Goal: Task Accomplishment & Management: Manage account settings

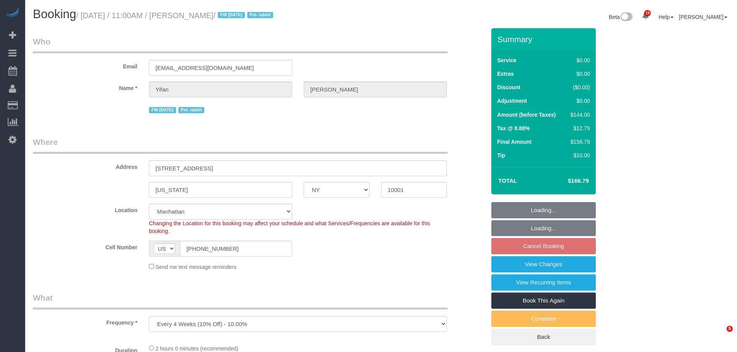
select select "NY"
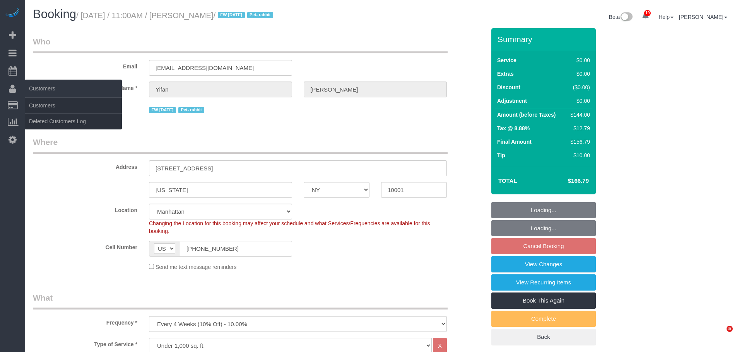
select select "spot4"
select select "number:59"
select select "number:75"
select select "number:15"
select select "number:6"
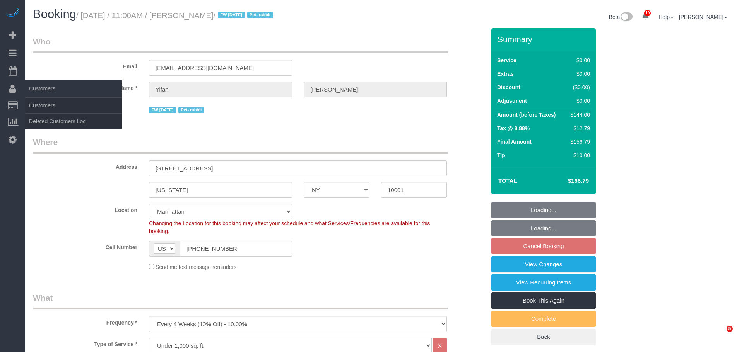
select select "1"
select select "object:1518"
click at [43, 107] on link "Customers" at bounding box center [73, 105] width 97 height 15
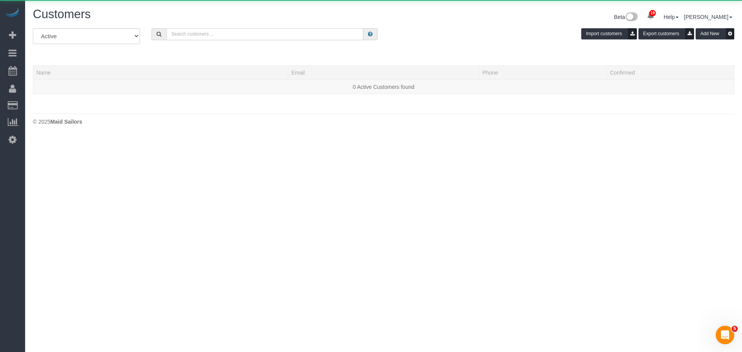
click at [222, 38] on input "text" at bounding box center [264, 34] width 197 height 12
paste input "Michael Chidueme"
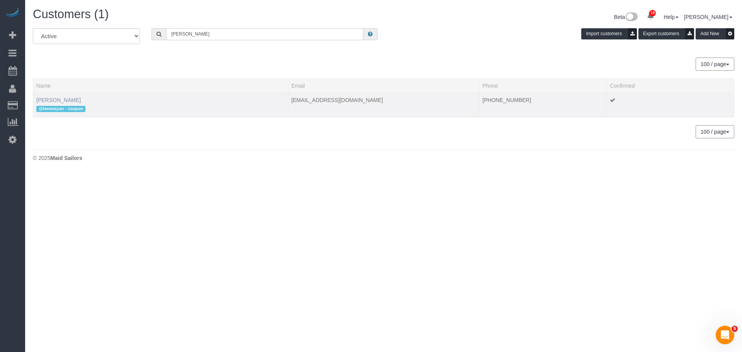
type input "Michael Chidueme"
click at [64, 101] on link "Michael Chidueme" at bounding box center [58, 100] width 44 height 6
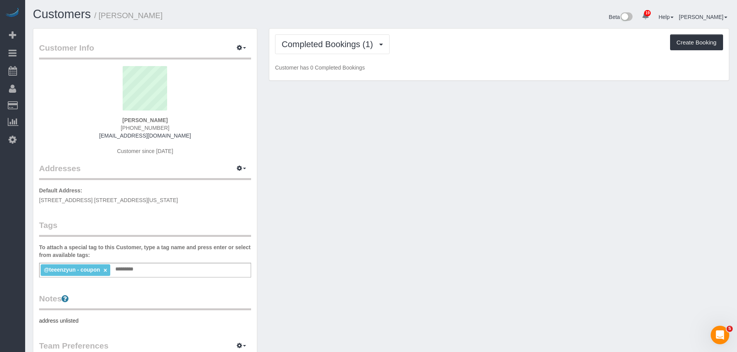
click at [478, 51] on div "Completed Bookings (1) Completed Bookings (1) Upcoming Bookings (0) Cancelled B…" at bounding box center [499, 44] width 448 height 20
click at [338, 52] on button "Completed Bookings (1)" at bounding box center [332, 44] width 114 height 20
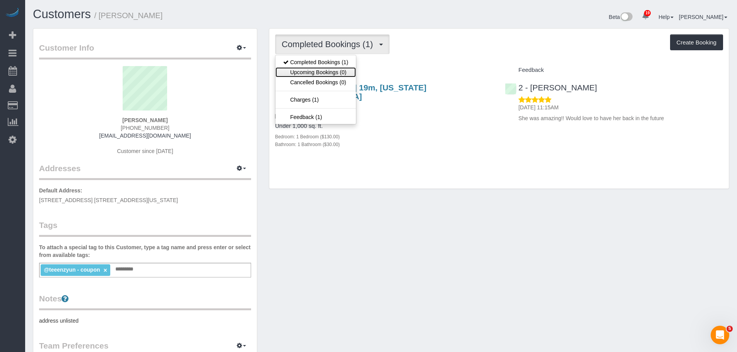
click at [334, 75] on link "Upcoming Bookings (0)" at bounding box center [315, 72] width 80 height 10
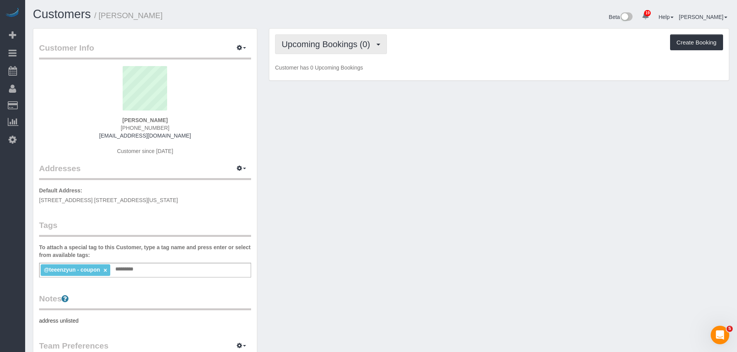
click at [329, 46] on span "Upcoming Bookings (0)" at bounding box center [327, 44] width 92 height 10
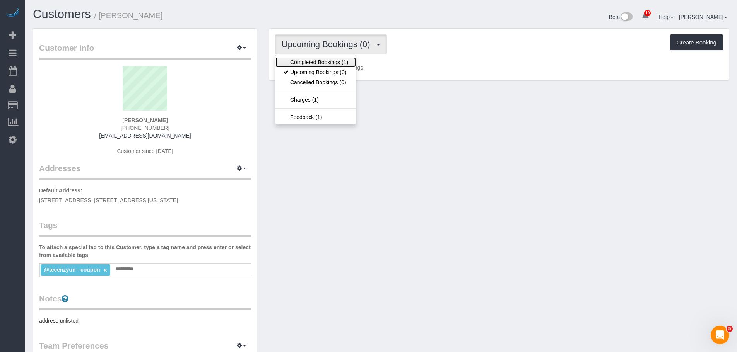
click at [331, 64] on link "Completed Bookings (1)" at bounding box center [315, 62] width 80 height 10
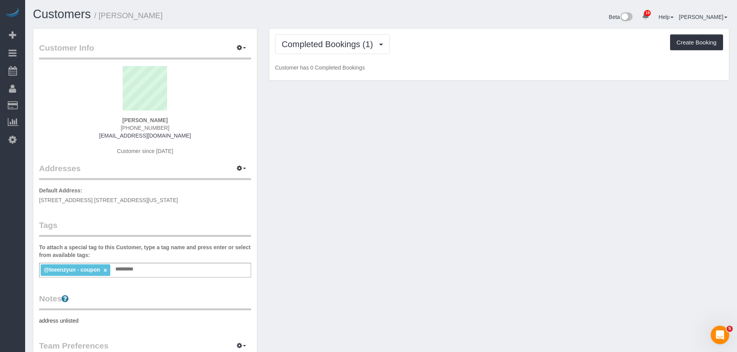
click at [468, 56] on div "Completed Bookings (1) Completed Bookings (1) Upcoming Bookings (0) Cancelled B…" at bounding box center [498, 55] width 459 height 52
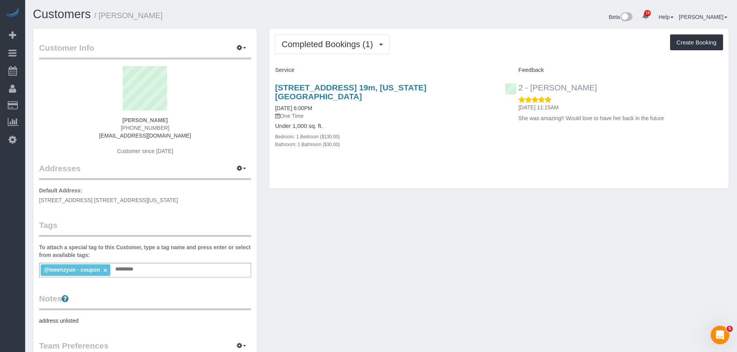
drag, startPoint x: 620, startPoint y: 89, endPoint x: 530, endPoint y: 91, distance: 89.3
click at [530, 91] on div "2 - Katherine Poveda 09/16/2025 11:15AM She was amazing!! Would love to have he…" at bounding box center [614, 101] width 230 height 49
copy link "Katherine Poveda"
click at [136, 269] on input "text" at bounding box center [126, 269] width 26 height 10
paste input "**********"
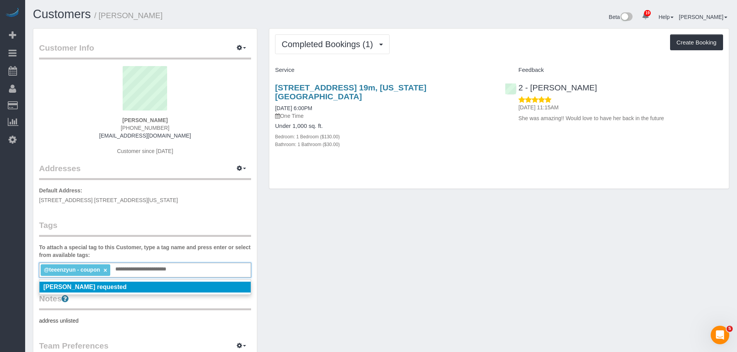
type input "**********"
click at [209, 283] on li "Katherine Poveda requested" at bounding box center [144, 287] width 211 height 11
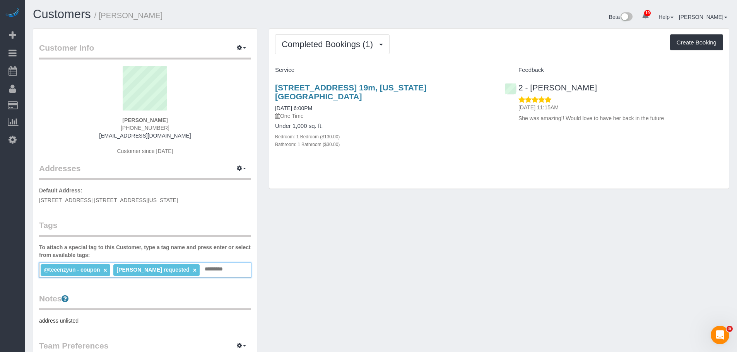
click at [339, 260] on div "Customer Info Edit Contact Info Send Message Email Preferences Special Sales Ta…" at bounding box center [381, 284] width 708 height 512
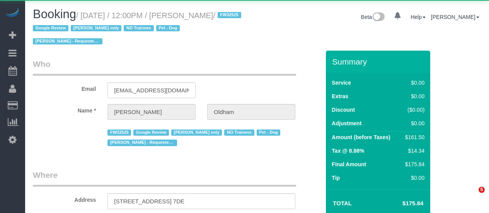
select select "NY"
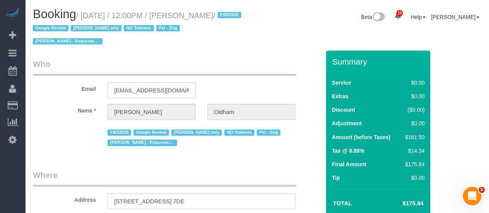
select select "string:stripe-pm_1RpamA4VGloSiKo7q68HlToq"
select select "string:US"
select select "object:825"
select select "spot1"
select select "1"
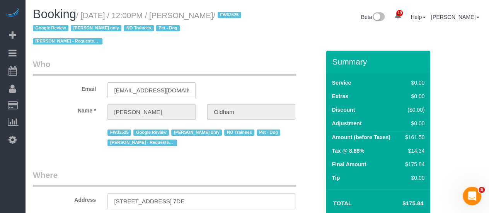
select select "2"
select select "object:932"
select select "number:89"
select select "number:90"
select select "number:13"
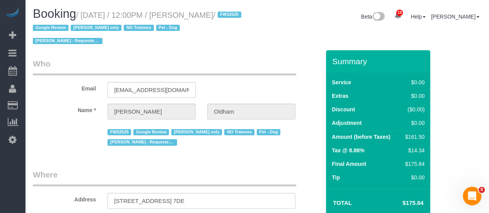
select select "number:5"
select select "1"
select select "2"
